Goal: Task Accomplishment & Management: Use online tool/utility

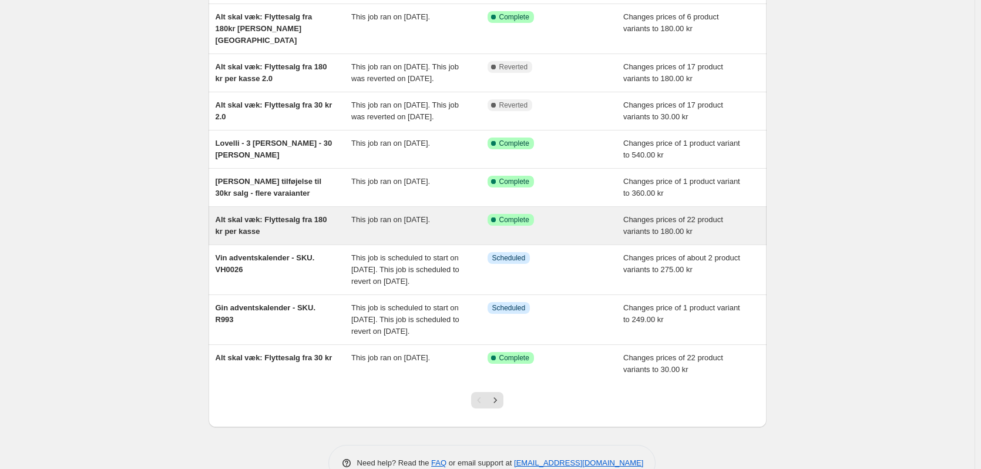
scroll to position [176, 0]
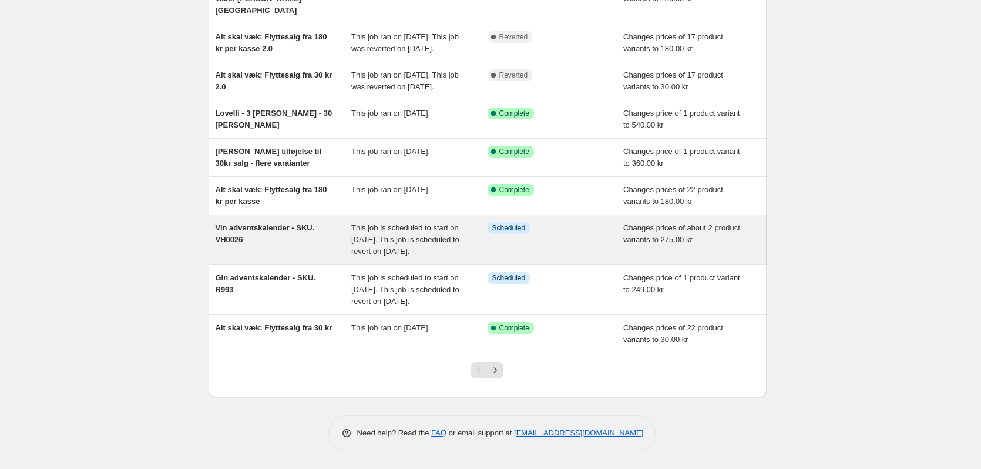
click at [254, 240] on div "Vin adventskalender - SKU. VH0026" at bounding box center [284, 239] width 136 height 35
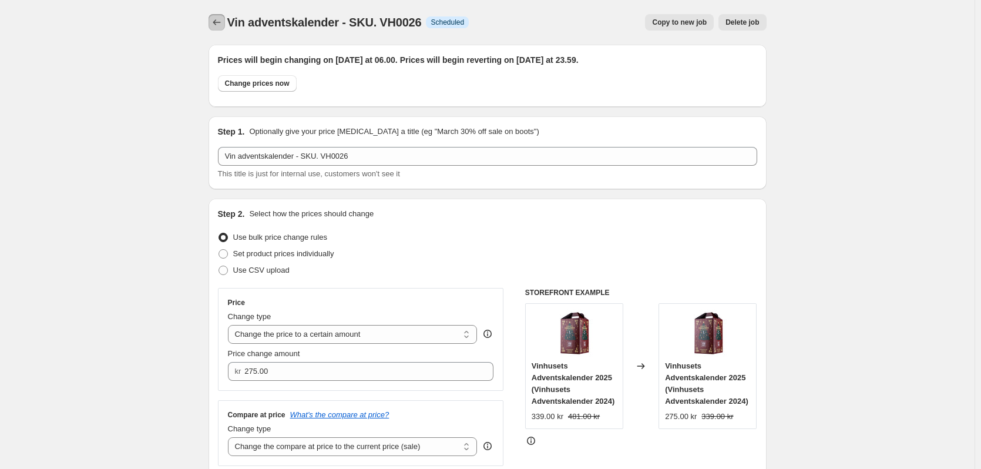
click at [223, 22] on icon "Price change jobs" at bounding box center [217, 22] width 12 height 12
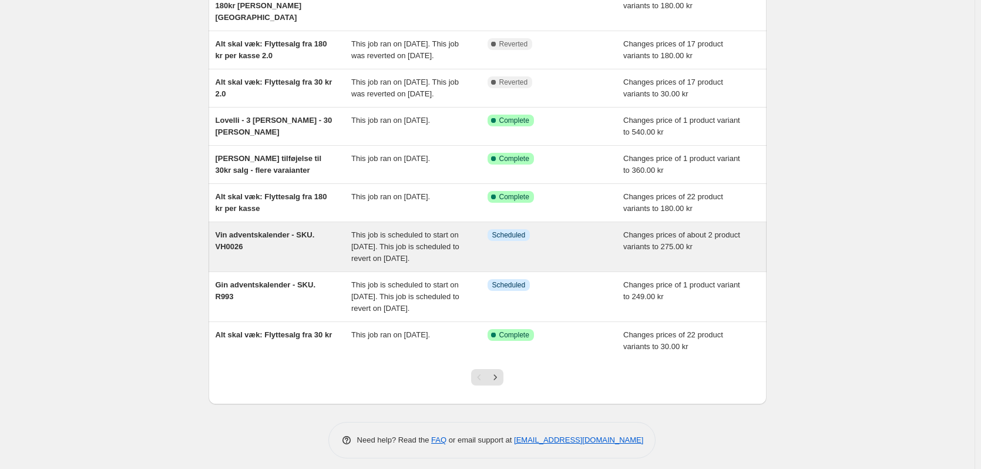
scroll to position [176, 0]
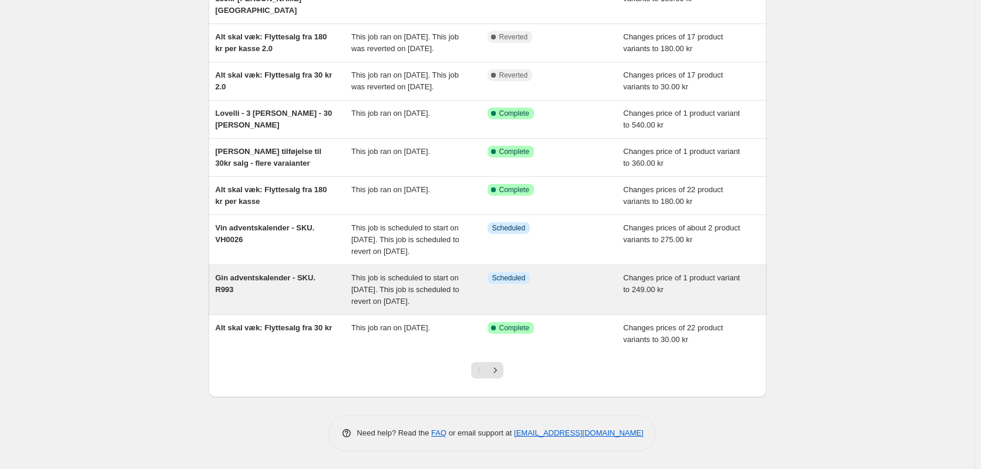
click at [289, 307] on div "Gin adventskalender - SKU. R993" at bounding box center [284, 289] width 136 height 35
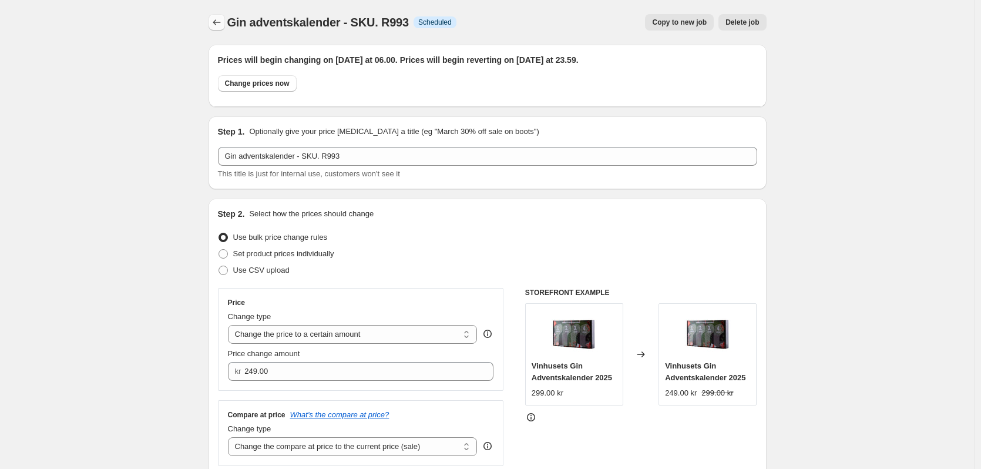
click at [220, 17] on icon "Price change jobs" at bounding box center [217, 22] width 12 height 12
